Goal: Task Accomplishment & Management: Manage account settings

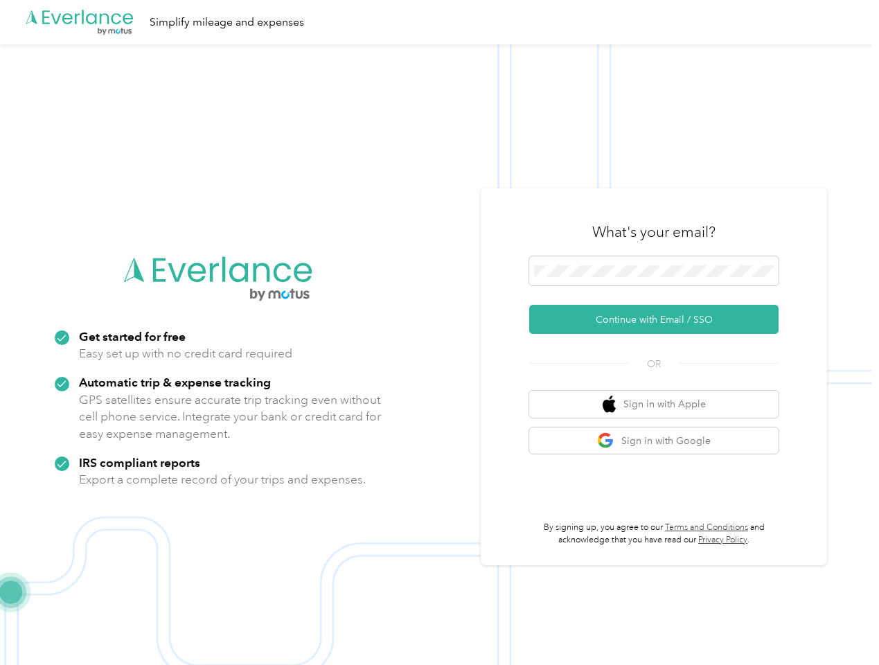
click at [439, 333] on img at bounding box center [436, 376] width 872 height 665
click at [439, 22] on div ".cls-1 { fill: #00adee; } .cls-2 { fill: #fff; } .cls-3 { fill: #707372; } .cls…" at bounding box center [436, 22] width 872 height 44
click at [660, 319] on button "Continue with Email / SSO" at bounding box center [653, 319] width 249 height 29
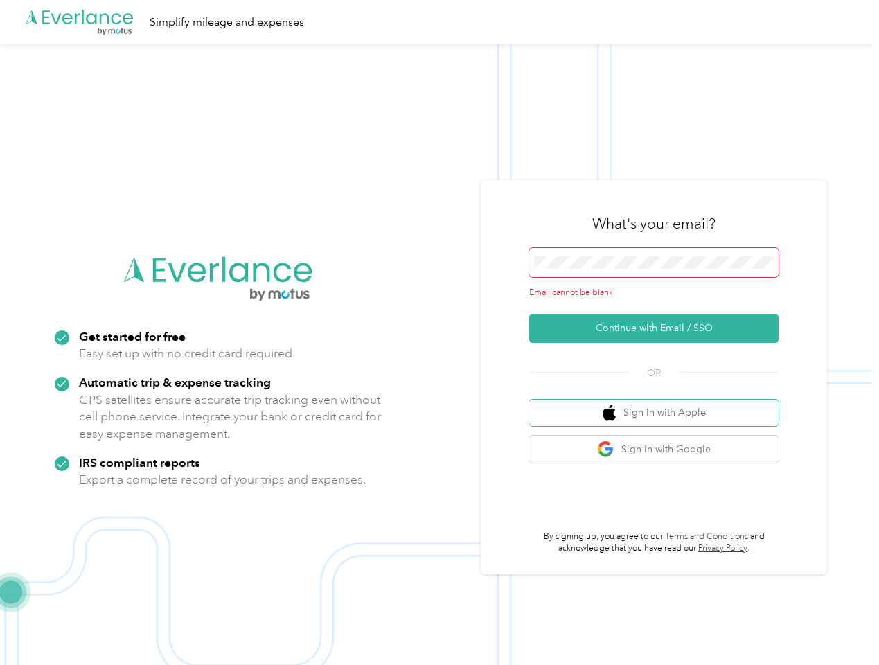
click at [660, 404] on button "Sign in with Apple" at bounding box center [653, 413] width 249 height 27
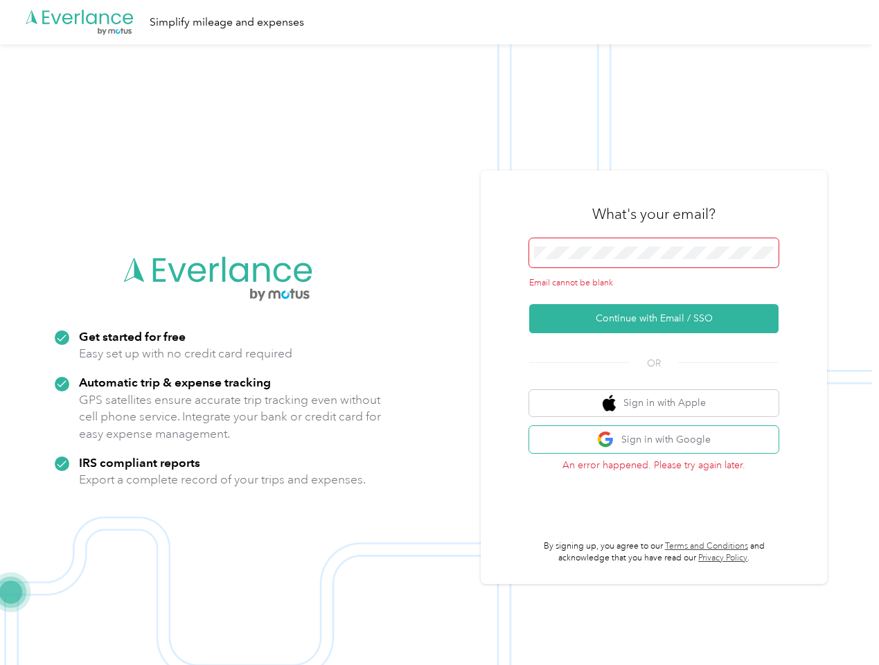
click at [660, 441] on button "Sign in with Google" at bounding box center [653, 439] width 249 height 27
